Goal: Task Accomplishment & Management: Manage account settings

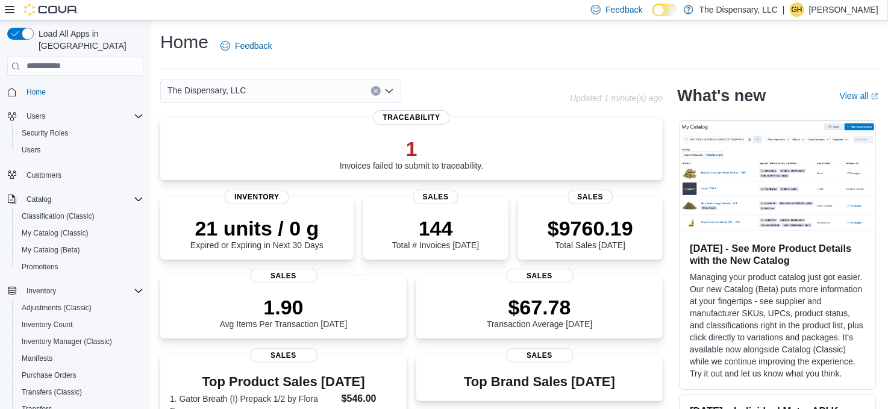
click at [850, 6] on p "[PERSON_NAME]" at bounding box center [843, 9] width 69 height 14
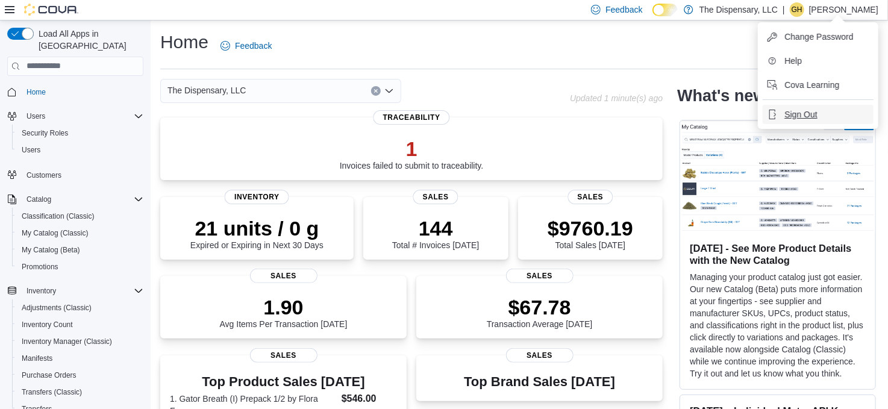
click at [797, 111] on span "Sign Out" at bounding box center [801, 114] width 33 height 12
